Goal: Use online tool/utility: Use online tool/utility

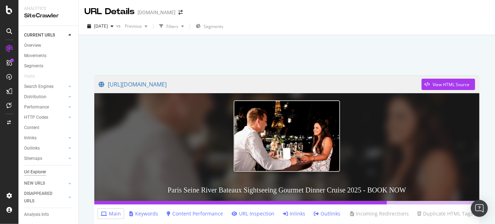
click at [38, 171] on div "Url Explorer" at bounding box center [35, 171] width 22 height 7
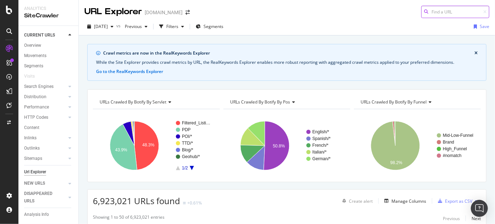
click at [443, 10] on input at bounding box center [455, 12] width 68 height 12
paste input "https://www.viator.com/London-tours/Theater-Shows-and-Musicals/d737-g11-c44"
type input "https://www.viator.com/London-tours/Theater-Shows-and-Musicals/d737-g11-c44"
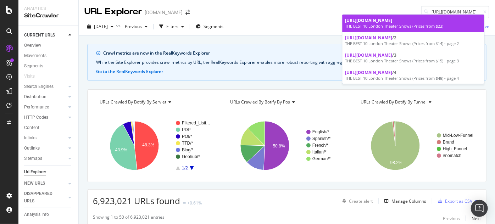
click at [372, 23] on span "https://www.viator.com/London-tours/Theater-Shows-and-Musicals/d737-g11-c44" at bounding box center [368, 20] width 47 height 6
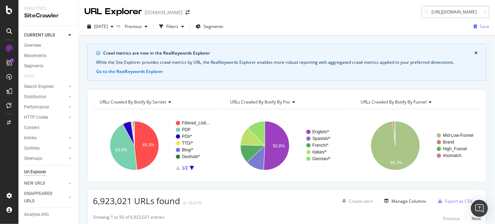
scroll to position [0, 113]
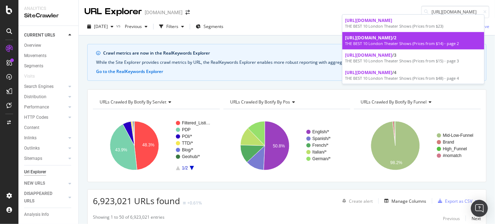
type input "https://www.viator.com/London-tours/Theater-Shows-and-Musicals/d737-g11-c44"
click at [414, 41] on div "https://www.viator.com/London-tours/Theater-Shows-and-Musicals/d737-g11-c44 /2" at bounding box center [413, 38] width 136 height 6
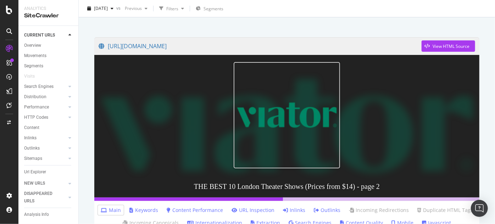
scroll to position [43, 0]
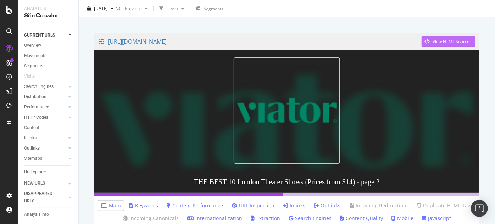
click at [432, 41] on div "View HTML Source" at bounding box center [450, 42] width 37 height 6
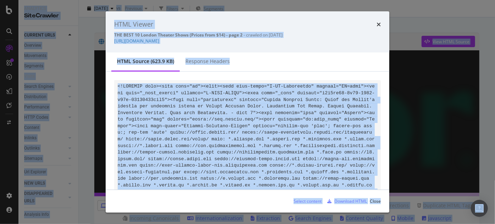
copy body "Analytics SiteCrawler CURRENT URLS Overview Movements Segments Visits Search En…"
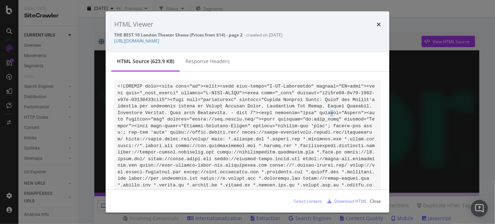
click at [300, 201] on div "Select content" at bounding box center [307, 201] width 28 height 6
click at [379, 24] on icon "times" at bounding box center [378, 25] width 4 height 6
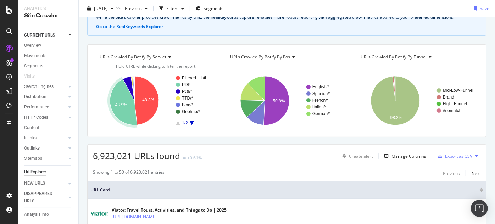
scroll to position [43, 0]
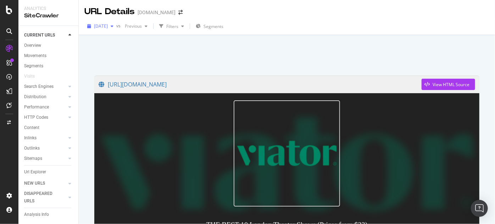
click at [108, 25] on span "[DATE]" at bounding box center [101, 26] width 14 height 6
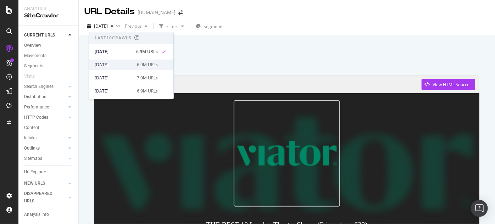
click at [114, 60] on div "2025 Sep. 1st 6.9M URLs" at bounding box center [131, 65] width 84 height 10
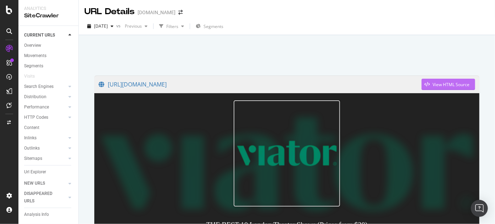
click at [437, 86] on div "View HTML Source" at bounding box center [450, 84] width 37 height 6
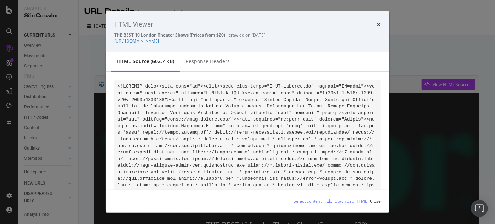
click at [311, 201] on div "Select content" at bounding box center [307, 201] width 28 height 6
click at [380, 25] on div "HTML Viewer THE BEST 10 London Theater Shows (Prices from $20) - crawled on 202…" at bounding box center [247, 31] width 283 height 41
click at [378, 25] on icon "times" at bounding box center [378, 25] width 4 height 6
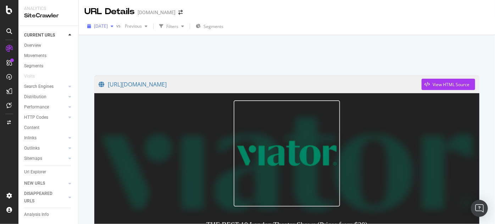
click at [108, 28] on span "[DATE]" at bounding box center [101, 26] width 14 height 6
click at [432, 81] on div "View HTML Source" at bounding box center [450, 84] width 37 height 6
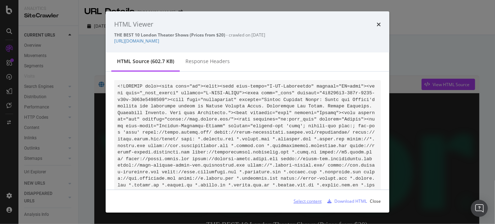
click at [307, 202] on div "Select content" at bounding box center [307, 201] width 28 height 6
click at [378, 24] on icon "times" at bounding box center [378, 25] width 4 height 6
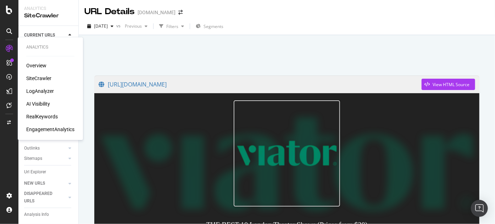
click at [39, 78] on div "SiteCrawler" at bounding box center [38, 78] width 25 height 7
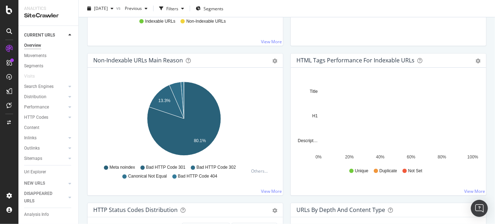
scroll to position [215, 0]
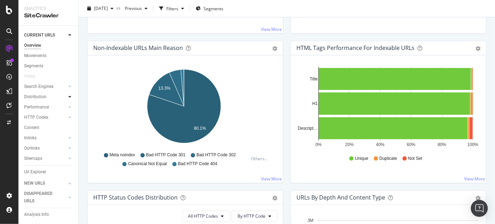
click at [66, 96] on div at bounding box center [69, 96] width 7 height 7
click at [66, 97] on div at bounding box center [69, 96] width 7 height 7
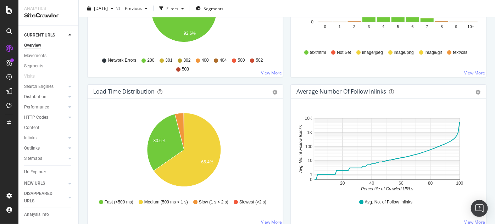
scroll to position [472, 0]
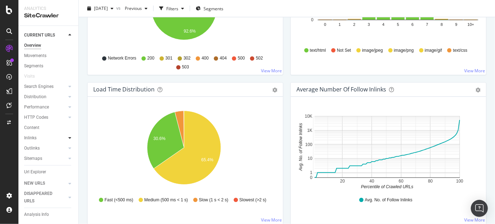
click at [66, 139] on div at bounding box center [69, 137] width 7 height 7
click at [38, 117] on div "Segments" at bounding box center [36, 115] width 19 height 7
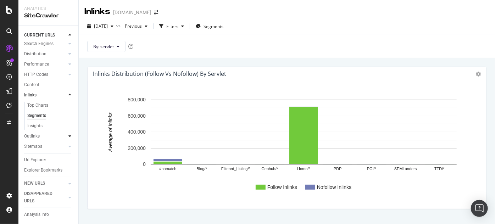
click at [68, 135] on icon at bounding box center [69, 136] width 3 height 4
click at [30, 107] on div "Outlinks" at bounding box center [32, 105] width 16 height 7
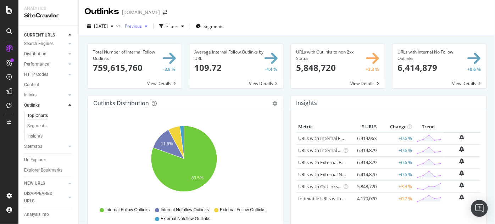
click at [138, 27] on span "Previous" at bounding box center [132, 26] width 20 height 6
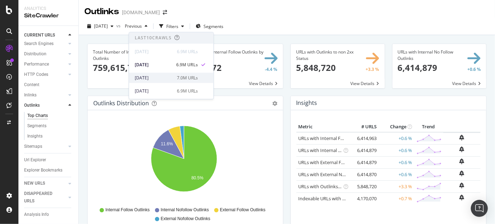
click at [153, 76] on div "[DATE]" at bounding box center [154, 78] width 38 height 6
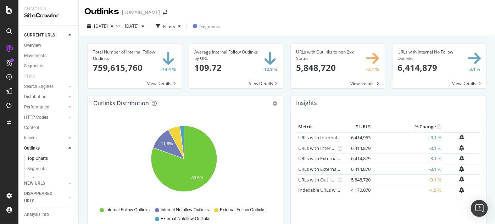
click at [220, 25] on span "Segments" at bounding box center [210, 26] width 20 height 6
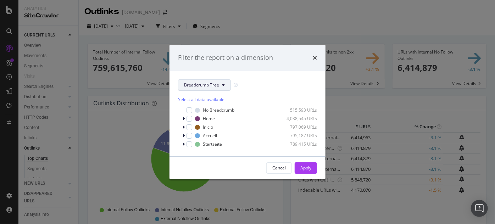
click at [206, 84] on span "Breadcrumb Tree" at bounding box center [201, 85] width 35 height 6
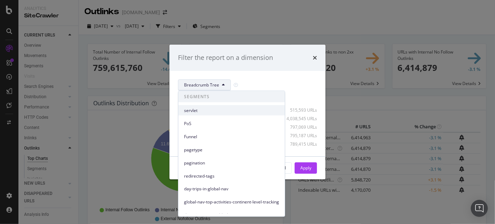
click at [203, 112] on span "servlet" at bounding box center [231, 110] width 95 height 6
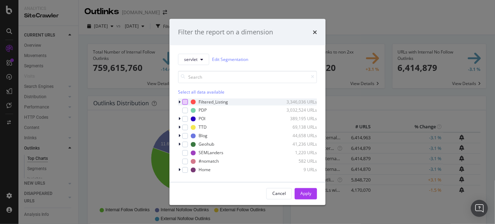
click at [185, 102] on div "modal" at bounding box center [185, 102] width 6 height 6
click at [307, 195] on div "Apply" at bounding box center [305, 194] width 11 height 6
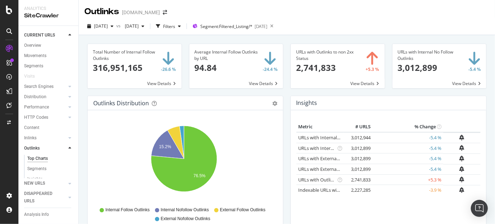
click at [162, 84] on span at bounding box center [134, 66] width 94 height 44
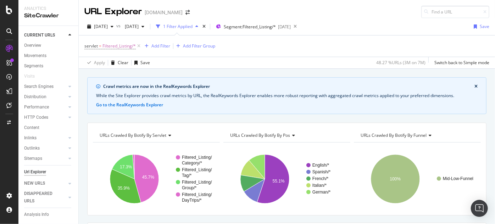
click at [474, 87] on icon "close banner" at bounding box center [475, 86] width 3 height 4
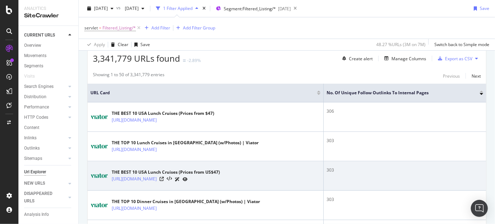
scroll to position [129, 0]
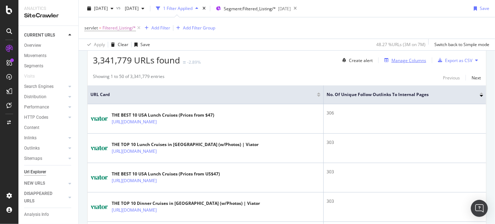
click at [395, 61] on div "Manage Columns" at bounding box center [408, 60] width 35 height 6
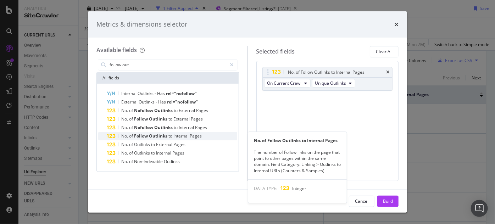
type input "follow out"
click at [156, 134] on span "Outlinks" at bounding box center [158, 136] width 19 height 6
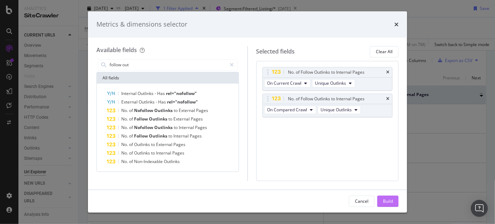
click at [387, 201] on div "Build" at bounding box center [388, 201] width 10 height 6
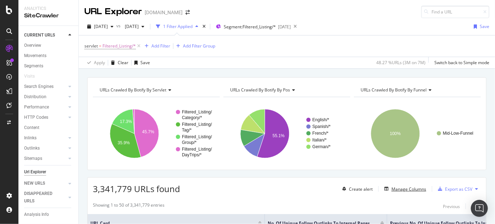
scroll to position [86, 0]
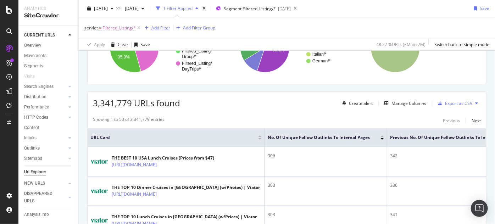
click at [157, 28] on div "Add Filter" at bounding box center [160, 28] width 19 height 6
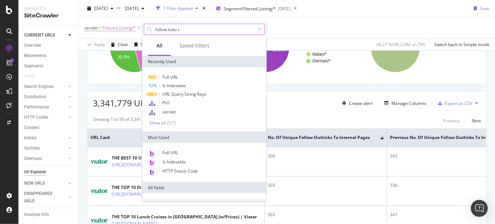
type input "follow links to"
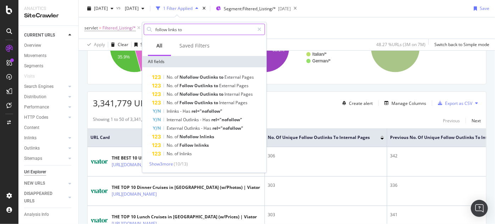
drag, startPoint x: 181, startPoint y: 30, endPoint x: 154, endPoint y: 32, distance: 26.3
click at [154, 32] on input "follow links to" at bounding box center [204, 29] width 100 height 11
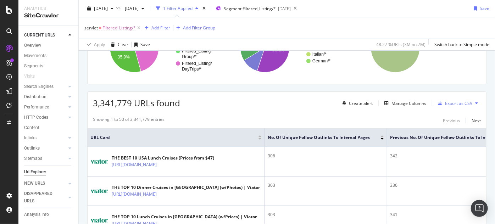
click at [286, 26] on div "servlet = Filtered_Listing/* Add Filter Add Filter Group" at bounding box center [286, 27] width 405 height 21
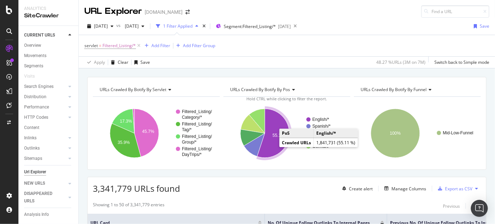
scroll to position [0, 0]
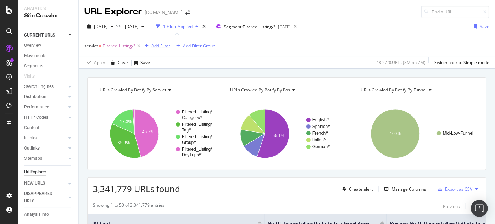
click at [160, 46] on div "Add Filter" at bounding box center [160, 46] width 19 height 6
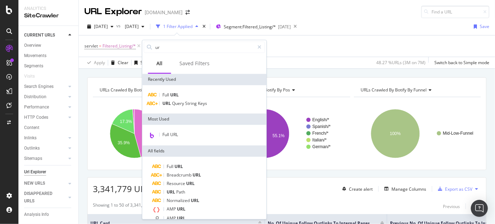
type input "u"
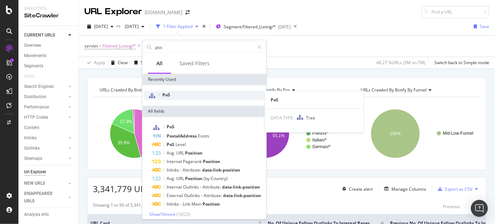
type input "pos"
click at [171, 96] on div "PoS" at bounding box center [203, 95] width 121 height 9
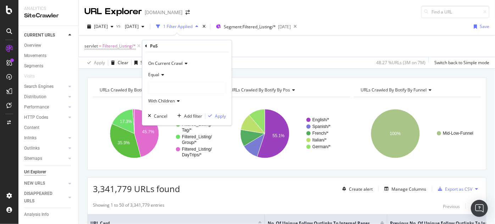
click at [156, 84] on div at bounding box center [186, 88] width 77 height 11
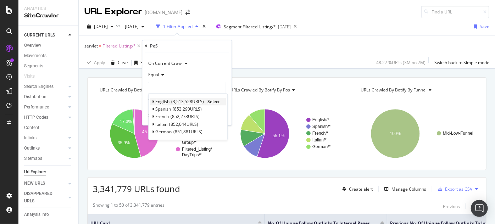
click at [153, 102] on icon at bounding box center [153, 102] width 2 height 4
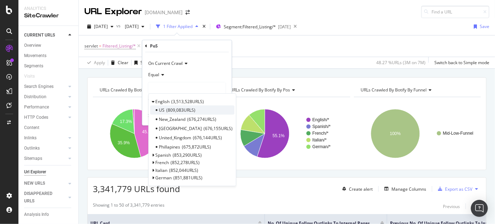
click at [156, 109] on icon at bounding box center [156, 110] width 2 height 2
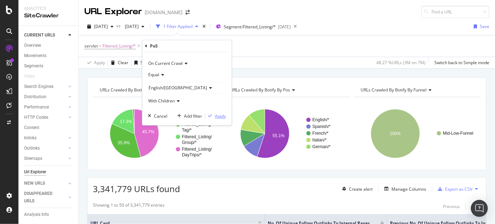
click at [217, 114] on div "Apply" at bounding box center [220, 116] width 11 height 6
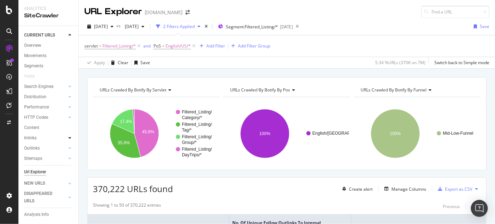
click at [66, 139] on div at bounding box center [69, 137] width 7 height 7
click at [45, 159] on div "Segments" at bounding box center [36, 158] width 19 height 7
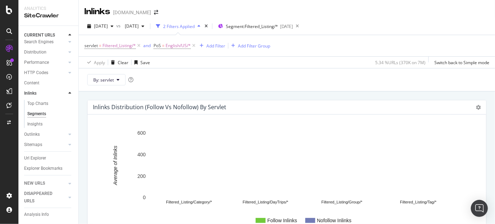
scroll to position [74, 0]
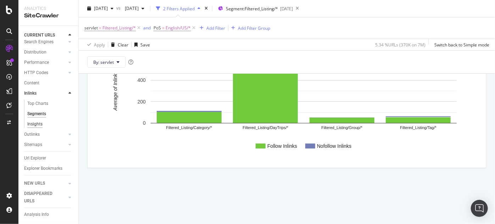
click at [35, 120] on div "Insights" at bounding box center [34, 123] width 15 height 7
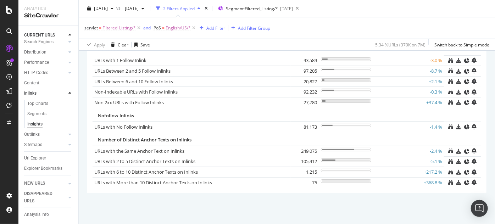
scroll to position [9, 0]
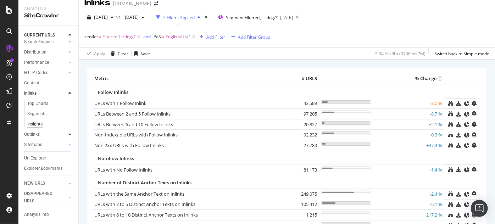
click at [68, 132] on icon at bounding box center [69, 134] width 3 height 4
click at [68, 101] on icon at bounding box center [69, 103] width 3 height 4
click at [68, 132] on icon at bounding box center [69, 134] width 3 height 4
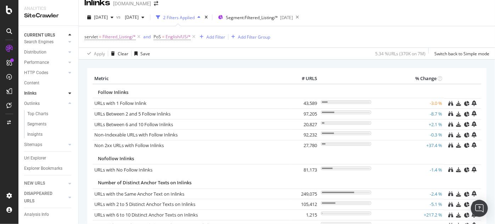
drag, startPoint x: 29, startPoint y: 94, endPoint x: 53, endPoint y: 92, distance: 24.6
click at [29, 100] on div "Outlinks" at bounding box center [32, 103] width 16 height 7
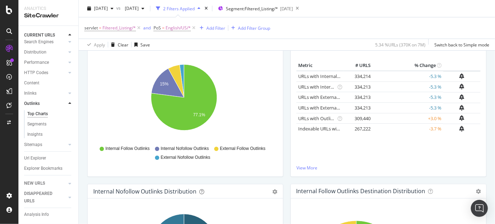
scroll to position [9, 0]
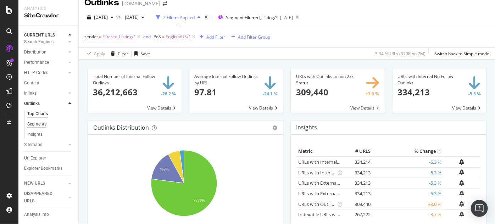
click at [41, 120] on div "Segments" at bounding box center [36, 123] width 19 height 7
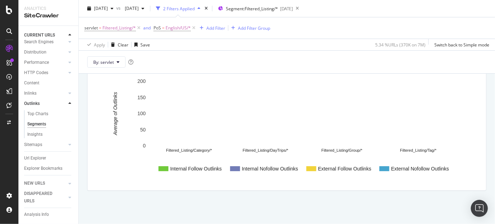
scroll to position [9, 0]
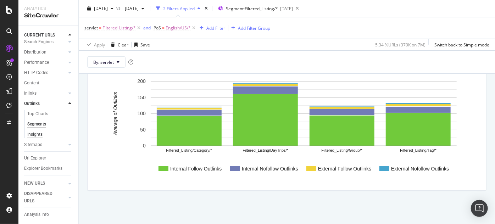
click at [38, 131] on div "Insights" at bounding box center [34, 134] width 15 height 7
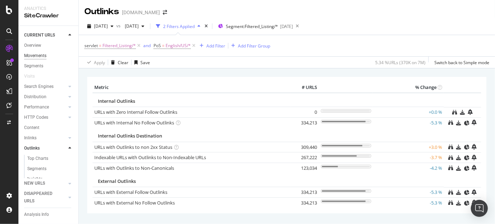
click at [39, 56] on div "Movements" at bounding box center [35, 55] width 22 height 7
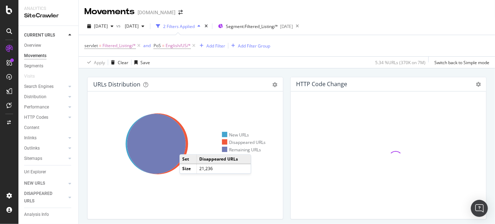
click at [186, 147] on icon at bounding box center [157, 143] width 61 height 61
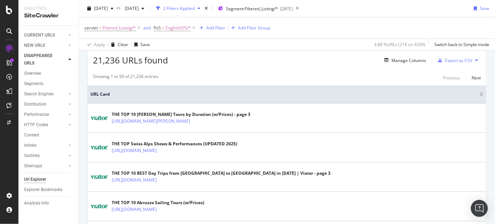
scroll to position [171, 0]
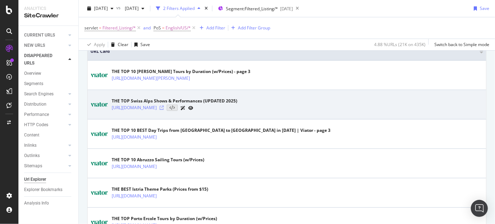
click at [164, 106] on icon at bounding box center [161, 108] width 4 height 4
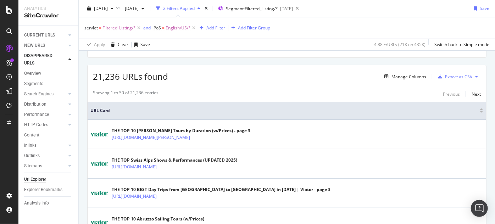
scroll to position [0, 0]
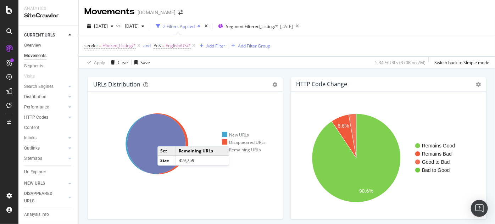
click at [164, 139] on icon at bounding box center [155, 144] width 60 height 60
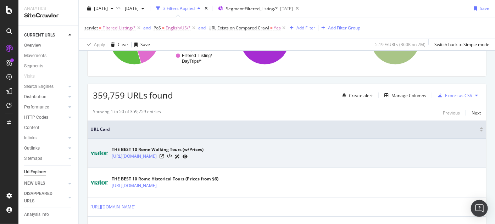
scroll to position [129, 0]
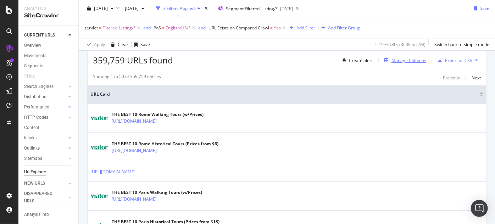
click at [396, 63] on div "Manage Columns" at bounding box center [403, 60] width 45 height 8
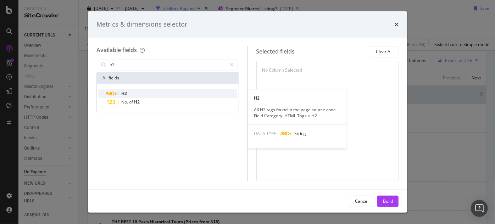
type input "h2"
click at [128, 92] on div "H2" at bounding box center [172, 93] width 130 height 9
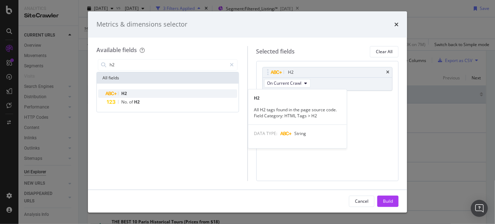
click at [131, 94] on div "H2" at bounding box center [172, 93] width 130 height 9
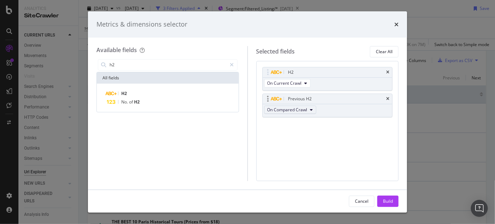
click at [302, 111] on span "On Compared Crawl" at bounding box center [287, 110] width 40 height 6
click at [341, 136] on div "H2 On Current Crawl Previous H2 On Compared Crawl You can use this field as a T…" at bounding box center [327, 121] width 142 height 120
click at [391, 201] on div "Build" at bounding box center [388, 201] width 10 height 6
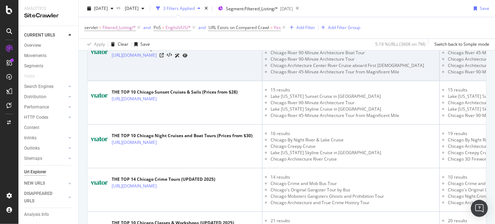
scroll to position [556, 0]
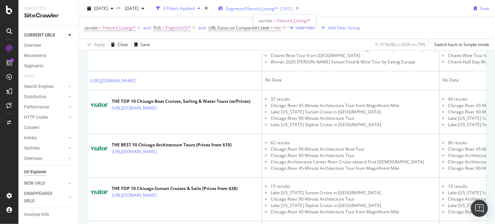
click at [263, 6] on span "Segment: Filtered_Listing/*" at bounding box center [252, 9] width 52 height 6
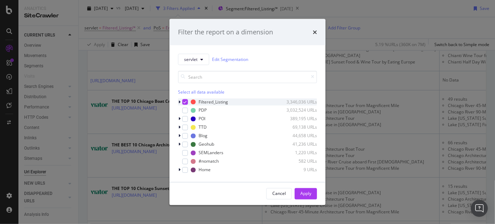
click at [180, 100] on icon "modal" at bounding box center [179, 102] width 2 height 4
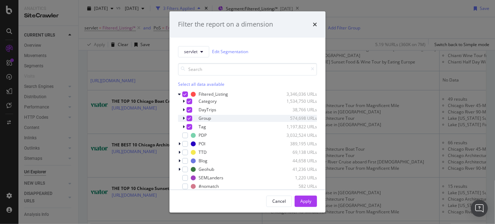
click at [189, 117] on icon "modal" at bounding box center [189, 119] width 3 height 4
click at [185, 118] on div "modal" at bounding box center [184, 118] width 4 height 7
click at [185, 118] on icon "modal" at bounding box center [183, 118] width 3 height 4
click at [306, 203] on div "Apply" at bounding box center [305, 201] width 11 height 6
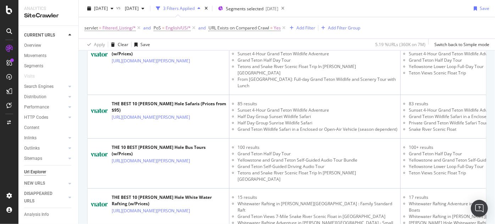
scroll to position [1672, 0]
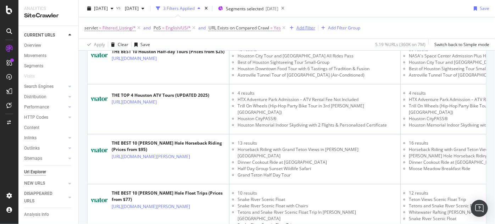
click at [305, 27] on div "Add Filter" at bounding box center [305, 28] width 19 height 6
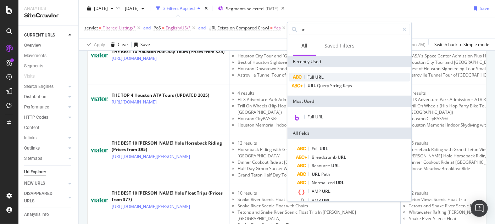
type input "url"
click at [328, 77] on div "Full URL" at bounding box center [348, 77] width 121 height 9
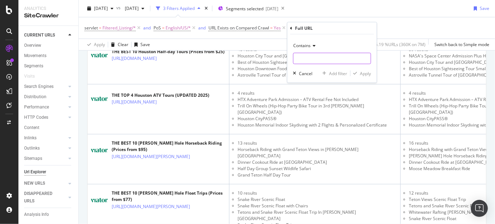
click at [303, 59] on input "text" at bounding box center [331, 58] width 77 height 11
type input "london"
click at [365, 76] on div "Apply" at bounding box center [365, 73] width 11 height 6
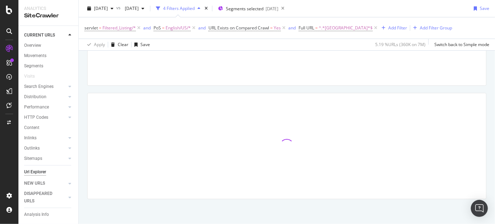
scroll to position [84, 0]
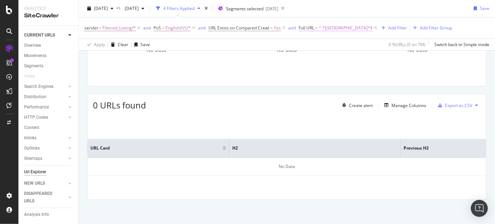
click at [322, 28] on span "^.*london.*$" at bounding box center [345, 28] width 54 height 10
click at [321, 47] on span "Contains" at bounding box center [313, 44] width 17 height 6
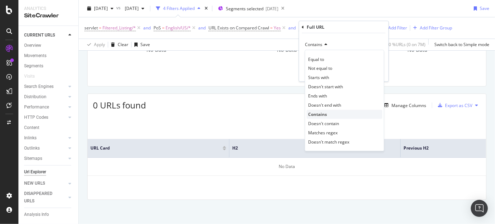
click at [318, 112] on span "Contains" at bounding box center [317, 114] width 19 height 6
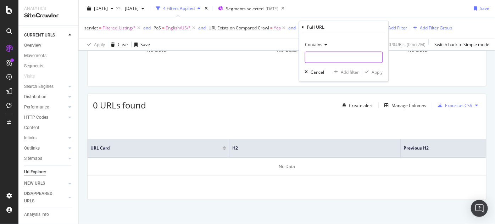
click at [320, 59] on input "text" at bounding box center [343, 57] width 77 height 11
type input "-tours/"
click at [380, 72] on div "Apply" at bounding box center [377, 72] width 11 height 6
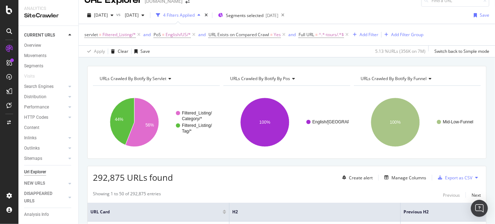
scroll to position [54, 0]
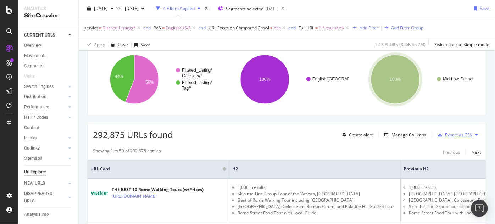
click at [460, 136] on div "Export as CSV" at bounding box center [458, 135] width 27 height 6
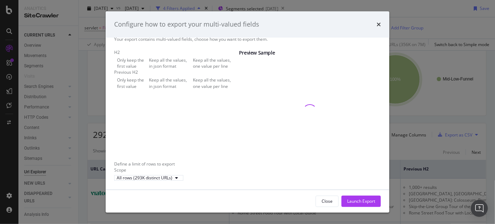
scroll to position [22, 0]
click at [356, 201] on div "Launch Export" at bounding box center [361, 201] width 28 height 6
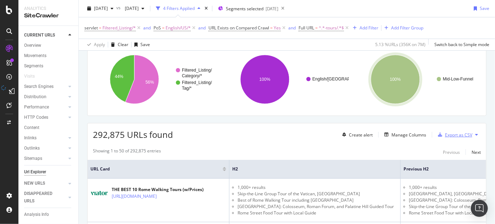
scroll to position [0, 0]
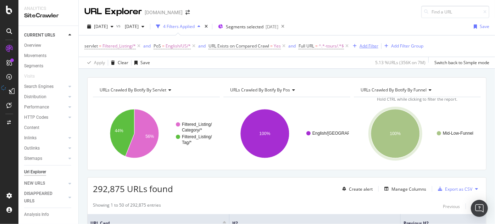
click at [368, 44] on div "Add Filter" at bounding box center [368, 46] width 19 height 6
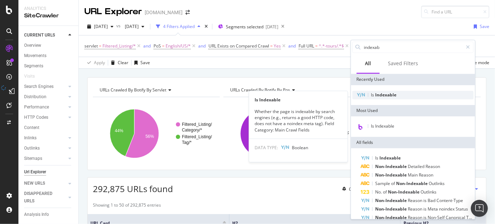
type input "indexab"
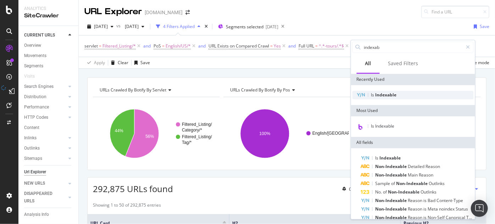
click at [376, 98] on div "Is Indexable" at bounding box center [412, 95] width 121 height 9
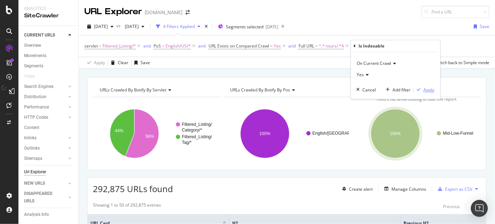
click at [430, 89] on div "Apply" at bounding box center [428, 90] width 11 height 6
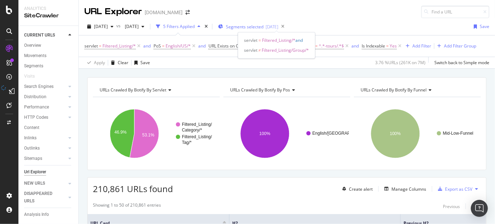
click at [263, 25] on span "Segments selected" at bounding box center [245, 27] width 38 height 6
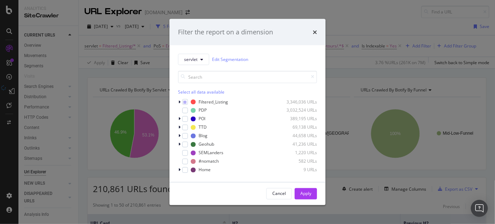
click at [177, 101] on div "servlet Edit Segmentation Select all data available Filtered_Listing 3,346,036 …" at bounding box center [247, 113] width 156 height 137
click at [179, 101] on icon "modal" at bounding box center [179, 102] width 2 height 4
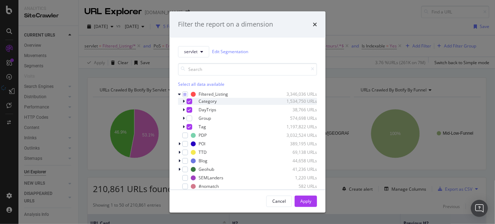
click at [184, 100] on icon "modal" at bounding box center [183, 101] width 2 height 4
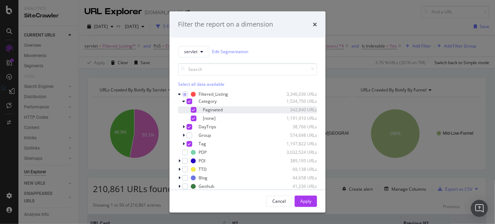
click at [193, 111] on icon "modal" at bounding box center [193, 110] width 3 height 4
click at [194, 118] on icon "modal" at bounding box center [193, 119] width 3 height 4
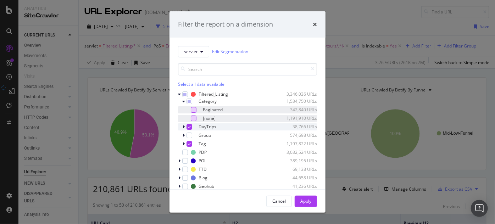
click at [184, 127] on icon "modal" at bounding box center [183, 127] width 2 height 4
click at [183, 127] on icon "modal" at bounding box center [183, 127] width 3 height 4
click at [188, 125] on icon "modal" at bounding box center [189, 127] width 3 height 4
click at [184, 135] on icon "modal" at bounding box center [183, 135] width 2 height 4
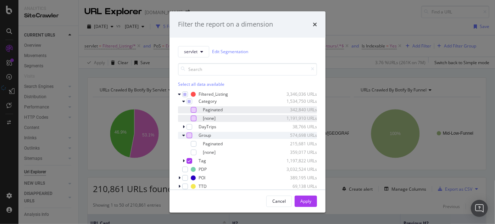
click at [187, 136] on div "modal" at bounding box center [189, 135] width 6 height 6
drag, startPoint x: 194, startPoint y: 144, endPoint x: 193, endPoint y: 153, distance: 9.0
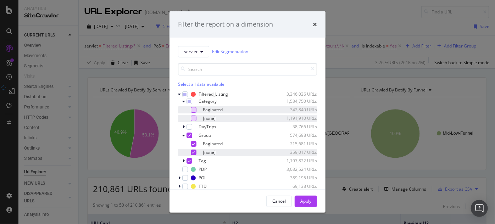
click at [194, 144] on icon "modal" at bounding box center [193, 144] width 3 height 4
click at [193, 155] on div "[none] 359,017 URLs" at bounding box center [247, 152] width 139 height 7
click at [184, 160] on icon "modal" at bounding box center [183, 161] width 2 height 4
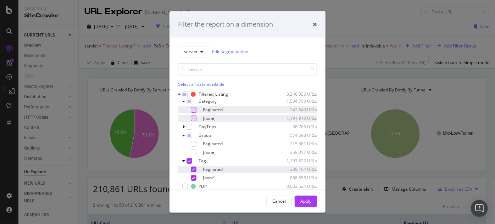
click at [193, 171] on div "modal" at bounding box center [194, 169] width 6 height 6
click at [195, 178] on div "modal" at bounding box center [194, 178] width 6 height 6
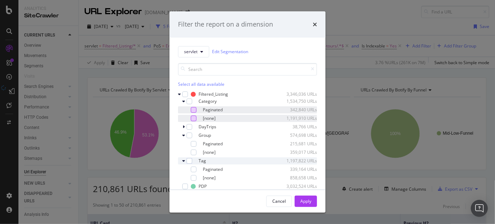
click at [190, 160] on div "modal" at bounding box center [189, 161] width 6 height 6
drag, startPoint x: 193, startPoint y: 166, endPoint x: 194, endPoint y: 171, distance: 4.3
click at [193, 168] on div "modal" at bounding box center [194, 169] width 6 height 6
click at [194, 174] on div "Paginated 339,164 URLs [none] 858,658 URLs" at bounding box center [247, 174] width 139 height 16
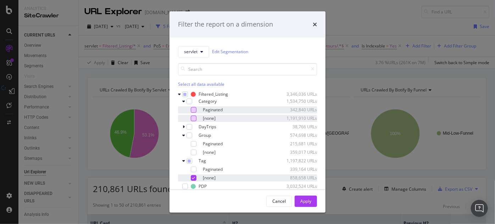
click at [194, 176] on icon "modal" at bounding box center [193, 178] width 3 height 4
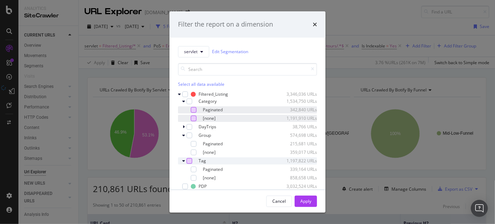
click at [189, 162] on div "modal" at bounding box center [189, 161] width 6 height 6
click at [193, 171] on div "modal" at bounding box center [194, 169] width 6 height 6
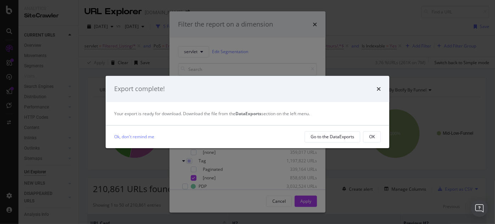
click at [194, 176] on div "Export complete! Your export is ready for download. Download the file from the …" at bounding box center [247, 112] width 495 height 224
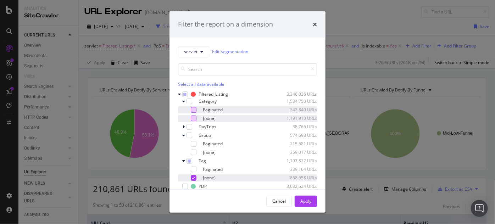
click at [194, 176] on icon "modal" at bounding box center [193, 178] width 3 height 4
drag, startPoint x: 190, startPoint y: 160, endPoint x: 193, endPoint y: 163, distance: 4.0
click at [190, 160] on div "modal" at bounding box center [189, 161] width 6 height 6
click at [193, 170] on icon "modal" at bounding box center [193, 170] width 3 height 4
click at [195, 178] on div "modal" at bounding box center [194, 178] width 6 height 6
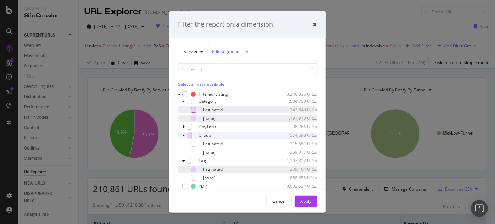
click at [189, 136] on div "modal" at bounding box center [189, 135] width 6 height 6
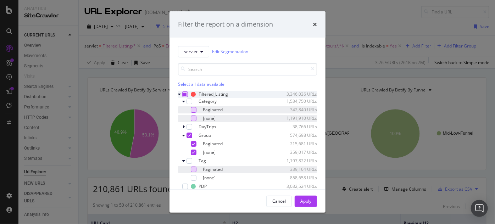
click at [186, 94] on icon "modal" at bounding box center [185, 94] width 3 height 4
click at [186, 94] on div "modal" at bounding box center [185, 94] width 6 height 6
click at [186, 95] on icon "modal" at bounding box center [185, 94] width 3 height 4
click at [186, 95] on div "modal" at bounding box center [185, 94] width 6 height 6
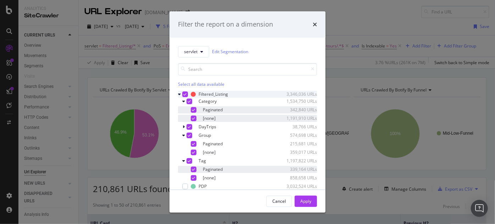
click at [193, 109] on icon "modal" at bounding box center [193, 110] width 3 height 4
click at [194, 115] on div "modal" at bounding box center [194, 118] width 6 height 6
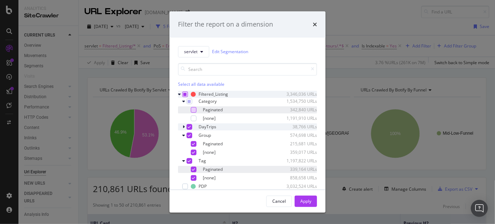
click at [189, 127] on icon "modal" at bounding box center [189, 127] width 3 height 4
click at [193, 143] on icon "modal" at bounding box center [193, 144] width 3 height 4
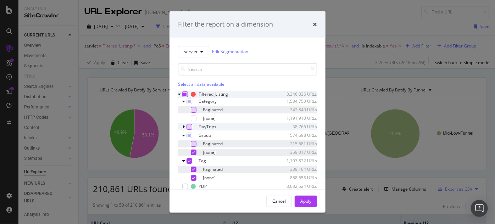
click at [193, 151] on icon "modal" at bounding box center [193, 153] width 3 height 4
click at [194, 169] on icon "modal" at bounding box center [193, 170] width 3 height 4
click at [193, 175] on div "modal" at bounding box center [194, 178] width 6 height 6
click at [190, 162] on div "modal" at bounding box center [189, 161] width 6 height 6
click at [193, 177] on icon "modal" at bounding box center [193, 178] width 3 height 4
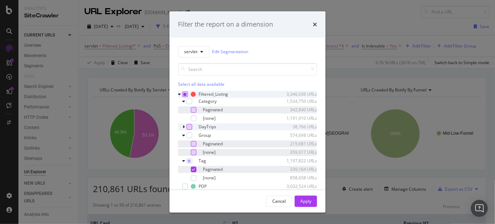
click at [195, 169] on div "modal" at bounding box center [194, 169] width 6 height 6
click at [187, 160] on div "modal" at bounding box center [189, 161] width 6 height 6
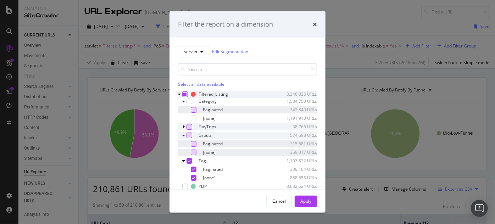
click at [188, 133] on div "modal" at bounding box center [189, 135] width 6 height 6
click at [188, 134] on icon "modal" at bounding box center [189, 136] width 3 height 4
click at [188, 134] on div "modal" at bounding box center [189, 135] width 6 height 6
click at [192, 145] on icon "modal" at bounding box center [193, 144] width 3 height 4
click at [194, 151] on icon "modal" at bounding box center [193, 153] width 3 height 4
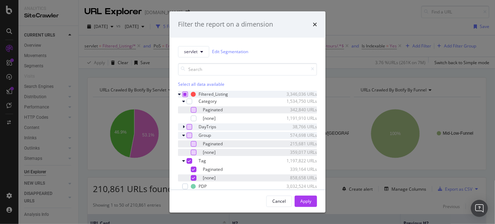
click at [193, 177] on icon "modal" at bounding box center [193, 178] width 3 height 4
click at [194, 170] on icon "modal" at bounding box center [193, 170] width 3 height 4
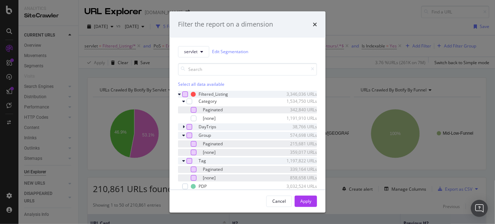
drag, startPoint x: 188, startPoint y: 160, endPoint x: 187, endPoint y: 147, distance: 12.4
click at [188, 160] on div "modal" at bounding box center [189, 161] width 6 height 6
click at [191, 136] on div "modal" at bounding box center [189, 135] width 6 height 6
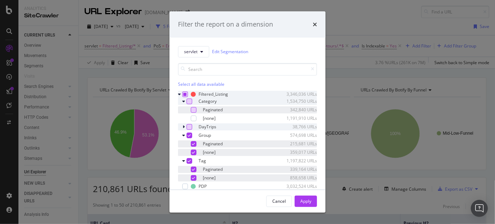
click at [191, 101] on div "modal" at bounding box center [189, 101] width 6 height 6
click at [194, 118] on icon "modal" at bounding box center [193, 119] width 3 height 4
click at [193, 109] on icon "modal" at bounding box center [193, 110] width 3 height 4
click at [189, 102] on div "modal" at bounding box center [189, 101] width 6 height 6
click at [193, 111] on icon "modal" at bounding box center [193, 110] width 3 height 4
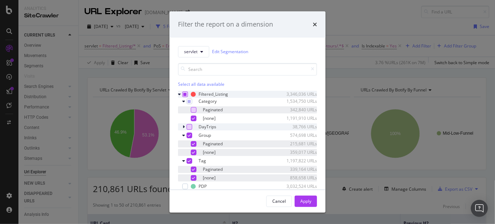
click at [193, 142] on icon "modal" at bounding box center [193, 144] width 3 height 4
click at [192, 168] on icon "modal" at bounding box center [193, 170] width 3 height 4
click at [308, 203] on div "Apply" at bounding box center [305, 201] width 11 height 6
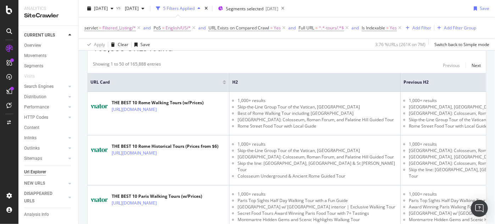
scroll to position [86, 0]
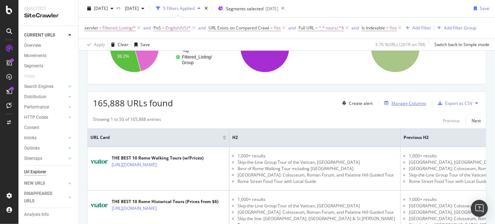
click at [396, 100] on div "Manage Columns" at bounding box center [408, 103] width 35 height 6
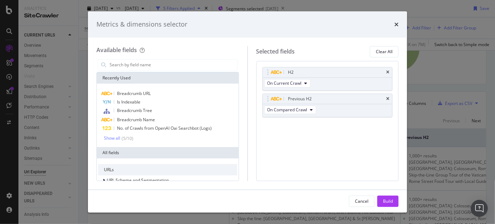
click at [399, 23] on div "Metrics & dimensions selector" at bounding box center [247, 24] width 319 height 26
drag, startPoint x: 396, startPoint y: 26, endPoint x: 402, endPoint y: 32, distance: 8.5
click at [397, 26] on icon "times" at bounding box center [396, 25] width 4 height 6
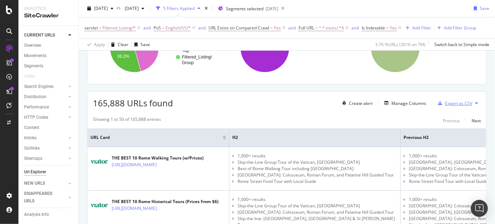
click at [450, 103] on div "Export as CSV" at bounding box center [458, 103] width 27 height 6
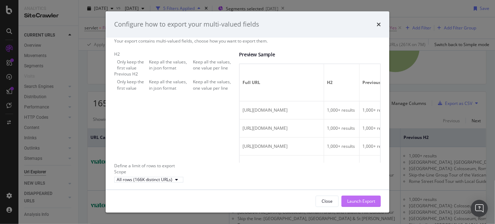
scroll to position [0, 0]
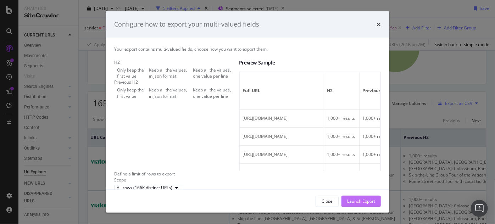
click at [355, 201] on div "Launch Export" at bounding box center [361, 201] width 28 height 6
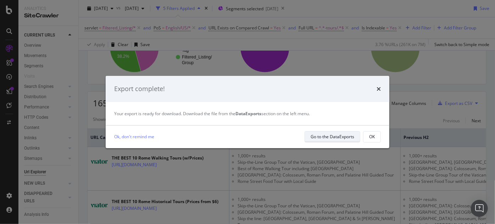
click at [330, 135] on div "Go to the DataExports" at bounding box center [332, 137] width 44 height 6
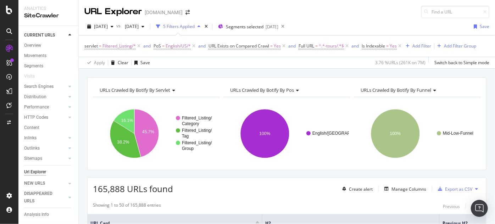
click at [115, 73] on div "URLs Crawled By Botify By servlet Chart (by Value) Table Expand Export as CSV E…" at bounding box center [287, 77] width 416 height 17
click at [114, 44] on span "Filtered_Listing/*" at bounding box center [118, 46] width 33 height 10
click at [208, 69] on div "URLs Crawled By Botify By servlet Chart (by Value) Table Expand Export as CSV E…" at bounding box center [287, 77] width 416 height 17
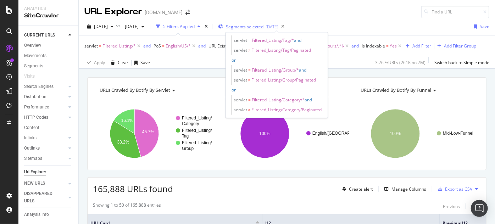
click at [263, 27] on span "Segments selected" at bounding box center [245, 27] width 38 height 6
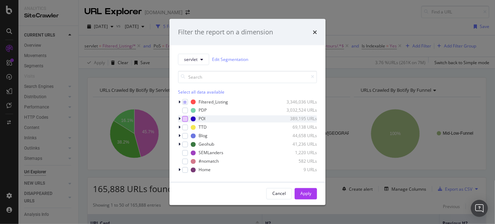
click at [186, 119] on div "modal" at bounding box center [185, 119] width 6 height 6
click at [185, 101] on icon "modal" at bounding box center [185, 102] width 3 height 4
click at [184, 101] on icon "modal" at bounding box center [185, 102] width 3 height 4
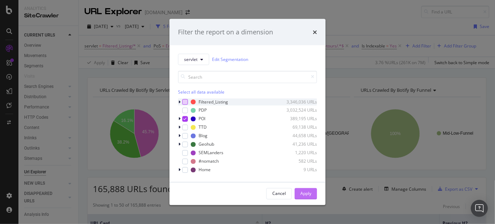
click at [303, 191] on div "Apply" at bounding box center [305, 194] width 11 height 6
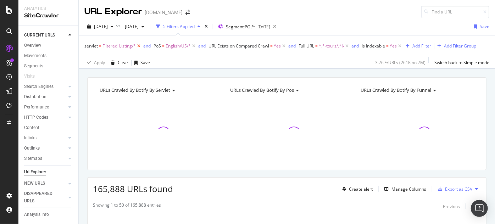
click at [138, 45] on icon at bounding box center [139, 46] width 6 height 7
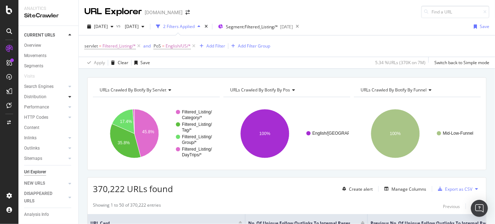
click at [67, 98] on div at bounding box center [69, 96] width 7 height 7
click at [39, 108] on div "Top Charts" at bounding box center [37, 106] width 21 height 7
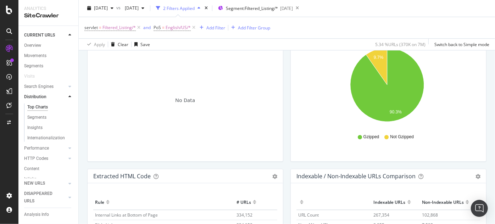
scroll to position [1031, 0]
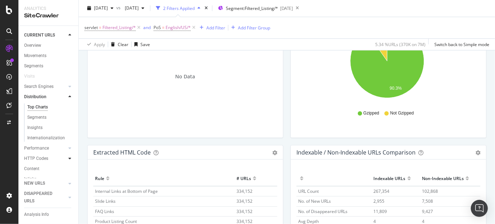
click at [66, 147] on div at bounding box center [69, 148] width 7 height 7
click at [68, 106] on icon at bounding box center [69, 105] width 3 height 4
click at [66, 124] on div at bounding box center [69, 125] width 7 height 7
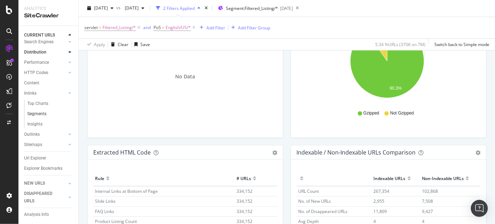
scroll to position [52, 0]
click at [68, 132] on icon at bounding box center [69, 134] width 3 height 4
click at [39, 110] on div "Top Charts" at bounding box center [37, 113] width 21 height 7
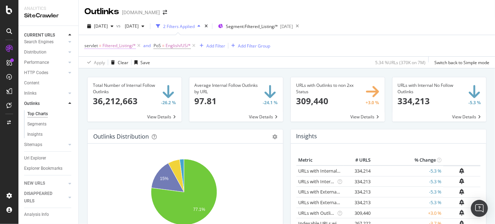
click at [108, 44] on span "Filtered_Listing/*" at bounding box center [118, 46] width 33 height 10
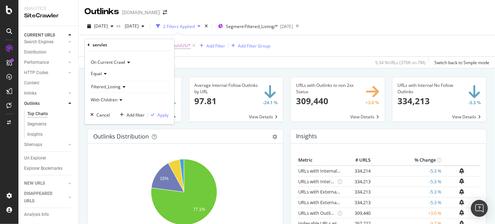
click at [117, 85] on span "Filtered_Listing" at bounding box center [105, 87] width 29 height 6
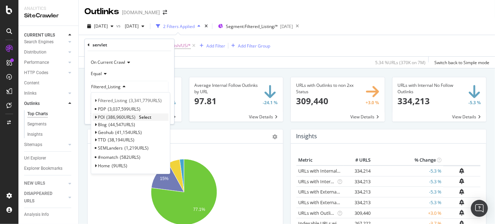
click at [100, 118] on span "POI" at bounding box center [101, 117] width 7 height 6
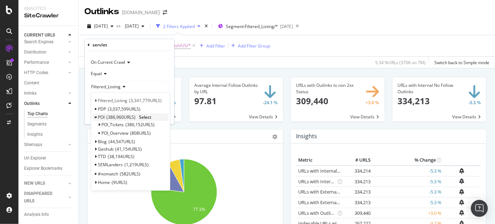
click at [146, 115] on span "Select" at bounding box center [145, 117] width 12 height 6
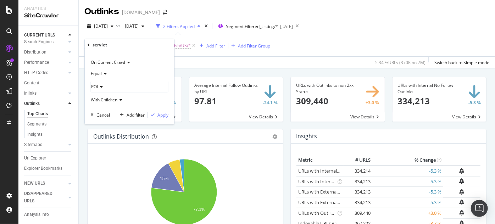
click at [161, 113] on div "Apply" at bounding box center [162, 115] width 11 height 6
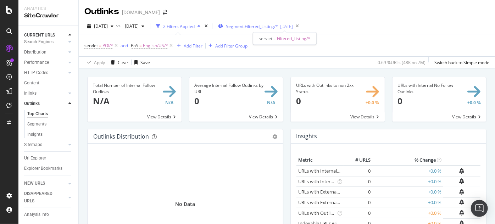
click at [276, 28] on span "Segment: Filtered_Listing/*" at bounding box center [252, 26] width 52 height 6
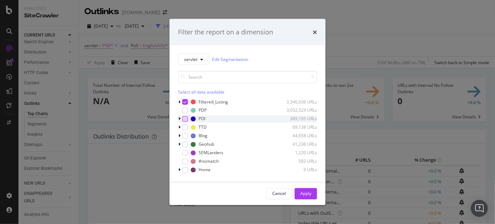
click at [185, 118] on div "modal" at bounding box center [185, 119] width 6 height 6
click at [184, 100] on icon "modal" at bounding box center [185, 102] width 3 height 4
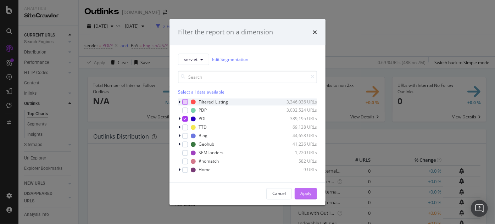
click at [303, 191] on div "Apply" at bounding box center [305, 194] width 11 height 6
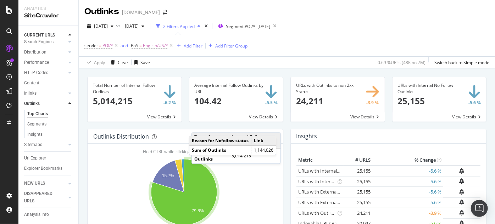
drag, startPoint x: 33, startPoint y: 117, endPoint x: 49, endPoint y: 112, distance: 16.7
click at [33, 120] on div "Segments" at bounding box center [36, 123] width 19 height 7
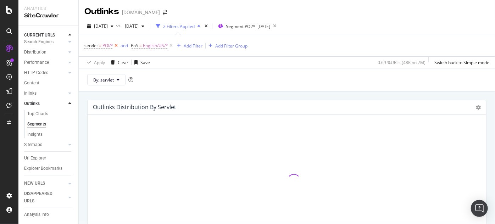
click at [115, 46] on icon at bounding box center [116, 45] width 6 height 7
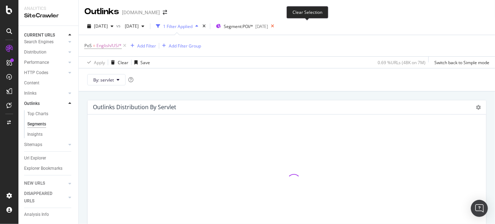
click at [277, 26] on icon at bounding box center [272, 26] width 9 height 10
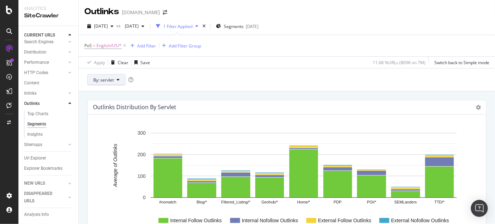
click at [112, 81] on span "By: servlet" at bounding box center [103, 80] width 21 height 6
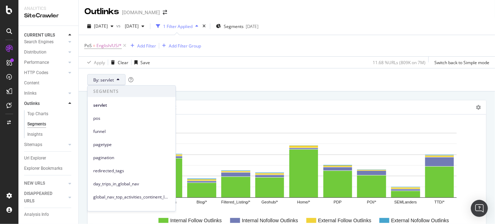
click at [112, 81] on span "By: servlet" at bounding box center [103, 80] width 21 height 6
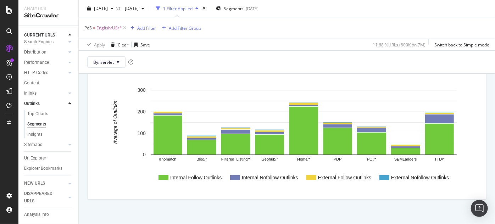
scroll to position [74, 0]
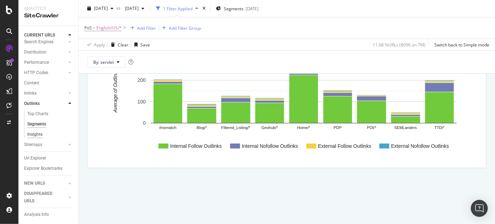
click at [40, 131] on div "Insights" at bounding box center [34, 134] width 15 height 7
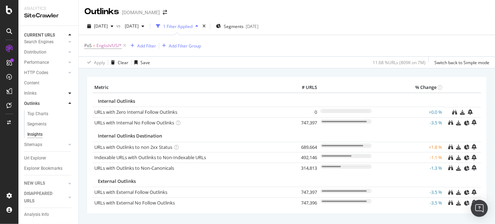
click at [68, 91] on icon at bounding box center [69, 93] width 3 height 4
click at [35, 100] on div "Top Charts" at bounding box center [37, 103] width 21 height 7
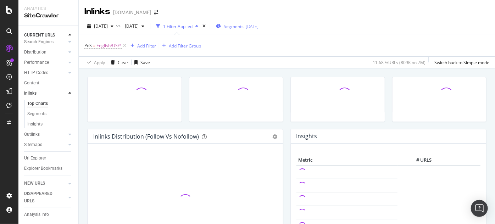
click at [243, 27] on span "Segments" at bounding box center [234, 26] width 20 height 6
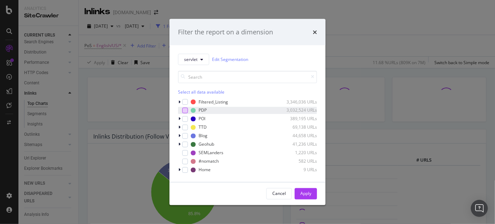
click at [183, 110] on div "modal" at bounding box center [185, 110] width 6 height 6
drag, startPoint x: 307, startPoint y: 194, endPoint x: 287, endPoint y: 178, distance: 25.8
click at [307, 193] on div "Apply" at bounding box center [305, 194] width 11 height 6
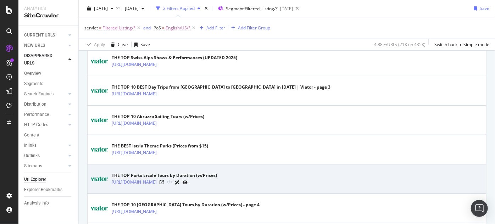
scroll to position [300, 0]
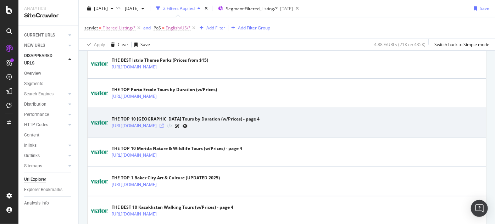
click at [164, 124] on icon at bounding box center [161, 126] width 4 height 4
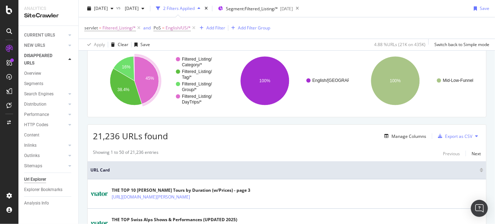
scroll to position [0, 0]
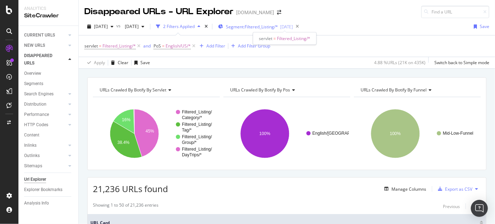
click at [259, 27] on span "Segment: Filtered_Listing/*" at bounding box center [252, 27] width 52 height 6
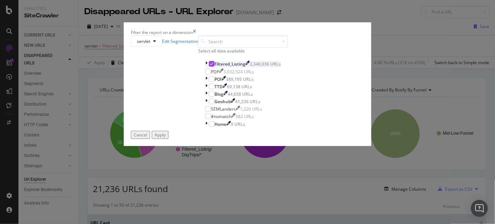
click at [205, 67] on icon "modal" at bounding box center [206, 64] width 2 height 6
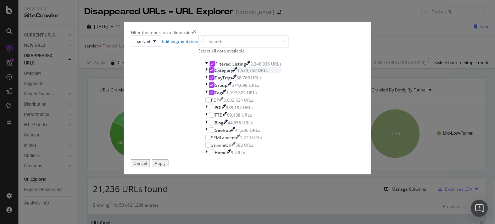
click at [205, 73] on icon "modal" at bounding box center [206, 70] width 2 height 6
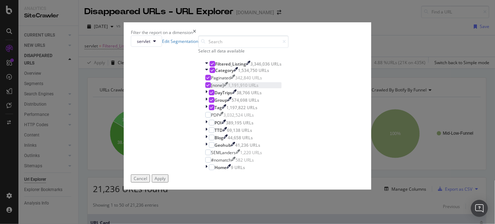
click at [207, 87] on icon "modal" at bounding box center [208, 85] width 3 height 4
click at [205, 96] on icon "modal" at bounding box center [206, 93] width 2 height 6
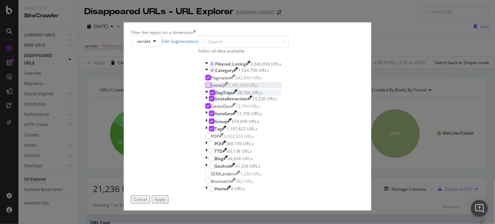
click at [205, 96] on icon "modal" at bounding box center [206, 93] width 3 height 6
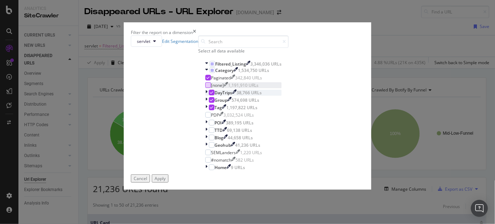
click at [209, 95] on div "modal" at bounding box center [212, 93] width 6 height 6
click at [205, 103] on div "modal" at bounding box center [207, 100] width 4 height 6
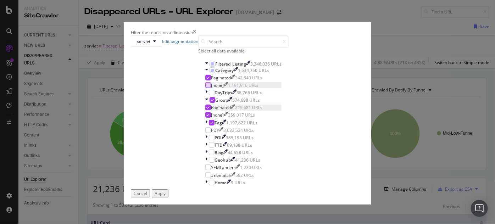
click at [205, 110] on div "modal" at bounding box center [208, 108] width 6 height 6
click at [207, 117] on icon "modal" at bounding box center [208, 115] width 3 height 4
click at [205, 126] on icon "modal" at bounding box center [206, 123] width 2 height 6
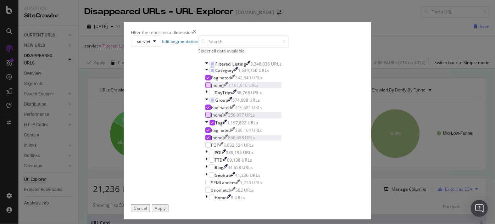
click at [207, 139] on icon "modal" at bounding box center [208, 138] width 3 height 4
click at [165, 205] on div "Apply" at bounding box center [159, 208] width 11 height 6
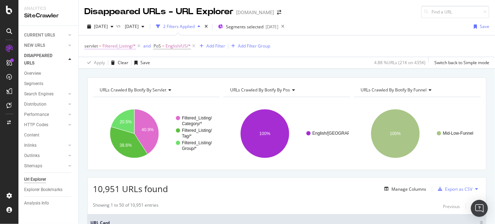
click at [119, 46] on span "Filtered_Listing/*" at bounding box center [118, 46] width 33 height 10
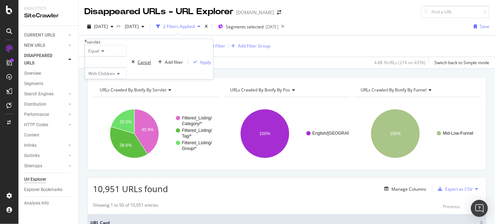
click at [137, 65] on div "Cancel" at bounding box center [143, 62] width 13 height 6
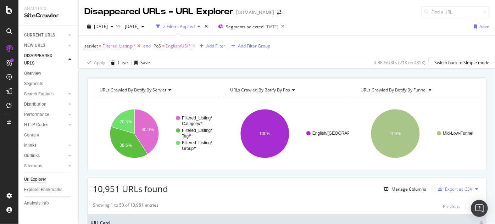
click at [139, 47] on icon at bounding box center [139, 46] width 6 height 7
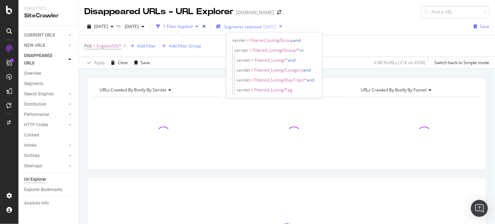
click at [261, 26] on span "Segments selected" at bounding box center [243, 27] width 38 height 6
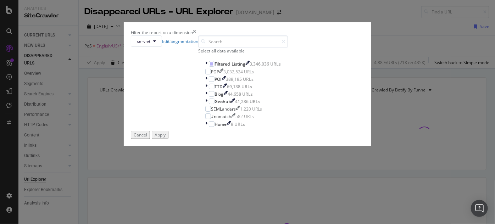
drag, startPoint x: 186, startPoint y: 120, endPoint x: 185, endPoint y: 115, distance: 5.2
click at [209, 82] on div "modal" at bounding box center [212, 79] width 6 height 6
drag, startPoint x: 185, startPoint y: 100, endPoint x: 238, endPoint y: 140, distance: 66.5
click at [210, 66] on icon "modal" at bounding box center [211, 64] width 3 height 4
drag, startPoint x: 184, startPoint y: 100, endPoint x: 188, endPoint y: 106, distance: 6.9
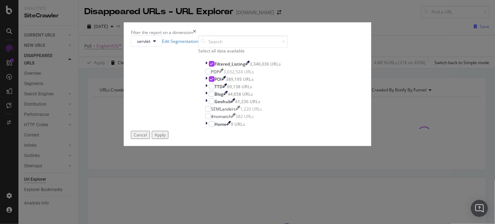
click at [210, 66] on icon "modal" at bounding box center [211, 64] width 3 height 4
click at [165, 138] on div "Apply" at bounding box center [159, 135] width 11 height 6
